Goal: Find specific page/section

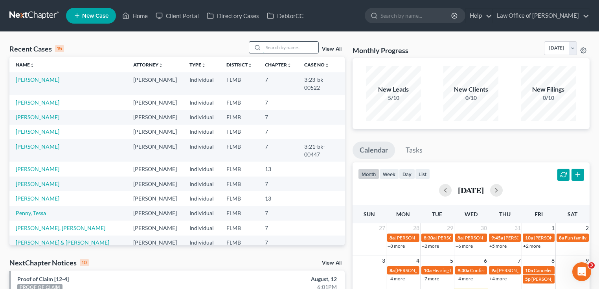
click at [278, 47] on input "search" at bounding box center [291, 47] width 55 height 11
type input "[PERSON_NAME]"
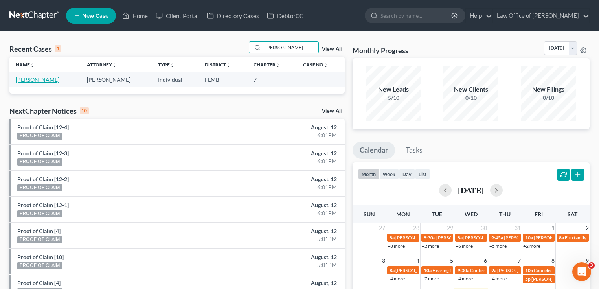
click at [42, 79] on link "[PERSON_NAME]" at bounding box center [38, 79] width 44 height 7
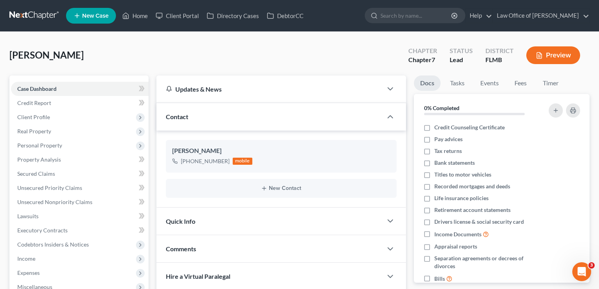
click at [18, 14] on link at bounding box center [34, 16] width 50 height 14
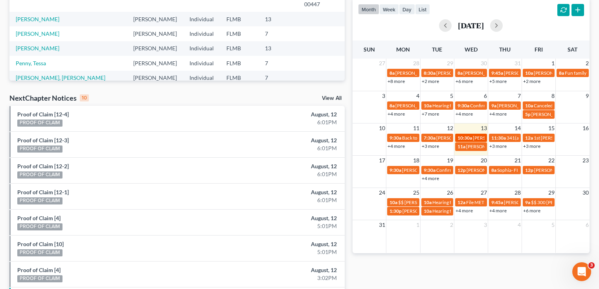
click at [474, 135] on span "[PERSON_NAME] [PHONE_NUMBER]" at bounding box center [512, 138] width 79 height 6
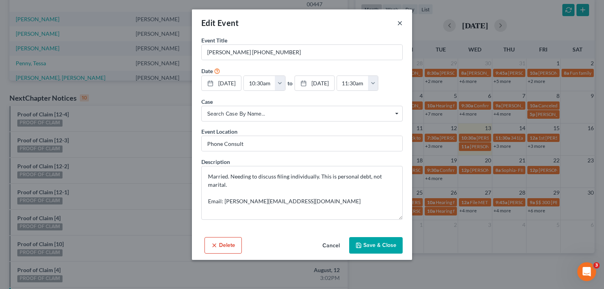
click at [398, 23] on button "×" at bounding box center [400, 22] width 6 height 9
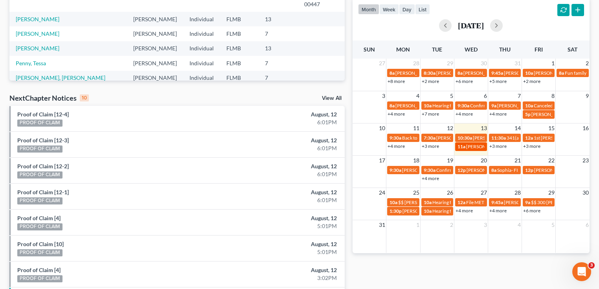
click at [464, 147] on span "11a" at bounding box center [462, 147] width 8 height 6
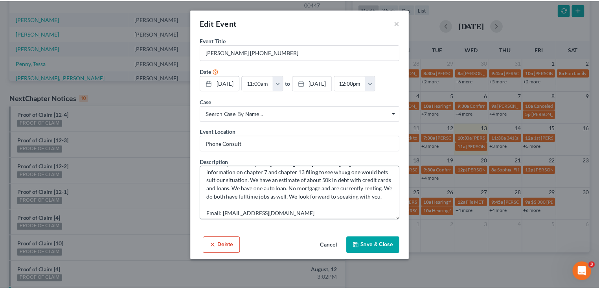
scroll to position [25, 0]
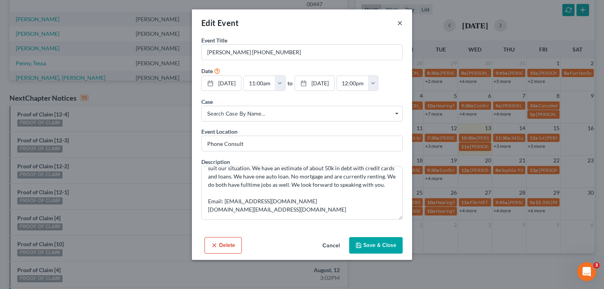
click at [400, 24] on button "×" at bounding box center [400, 22] width 6 height 9
